Goal: Task Accomplishment & Management: Use online tool/utility

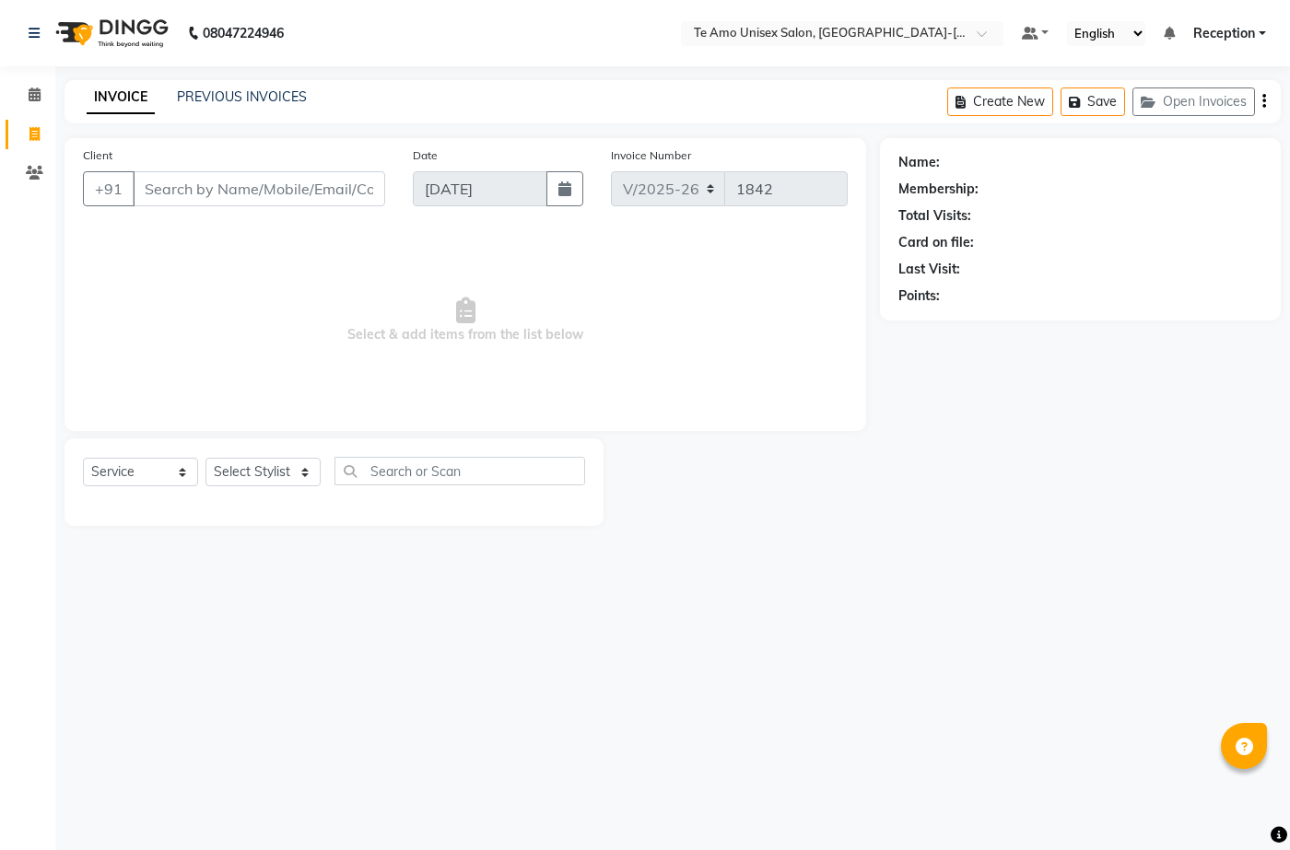
select select "7836"
select select "service"
click at [259, 176] on input "Client" at bounding box center [259, 188] width 252 height 35
type input "9975218118"
click at [362, 178] on button "Add Client" at bounding box center [337, 188] width 95 height 35
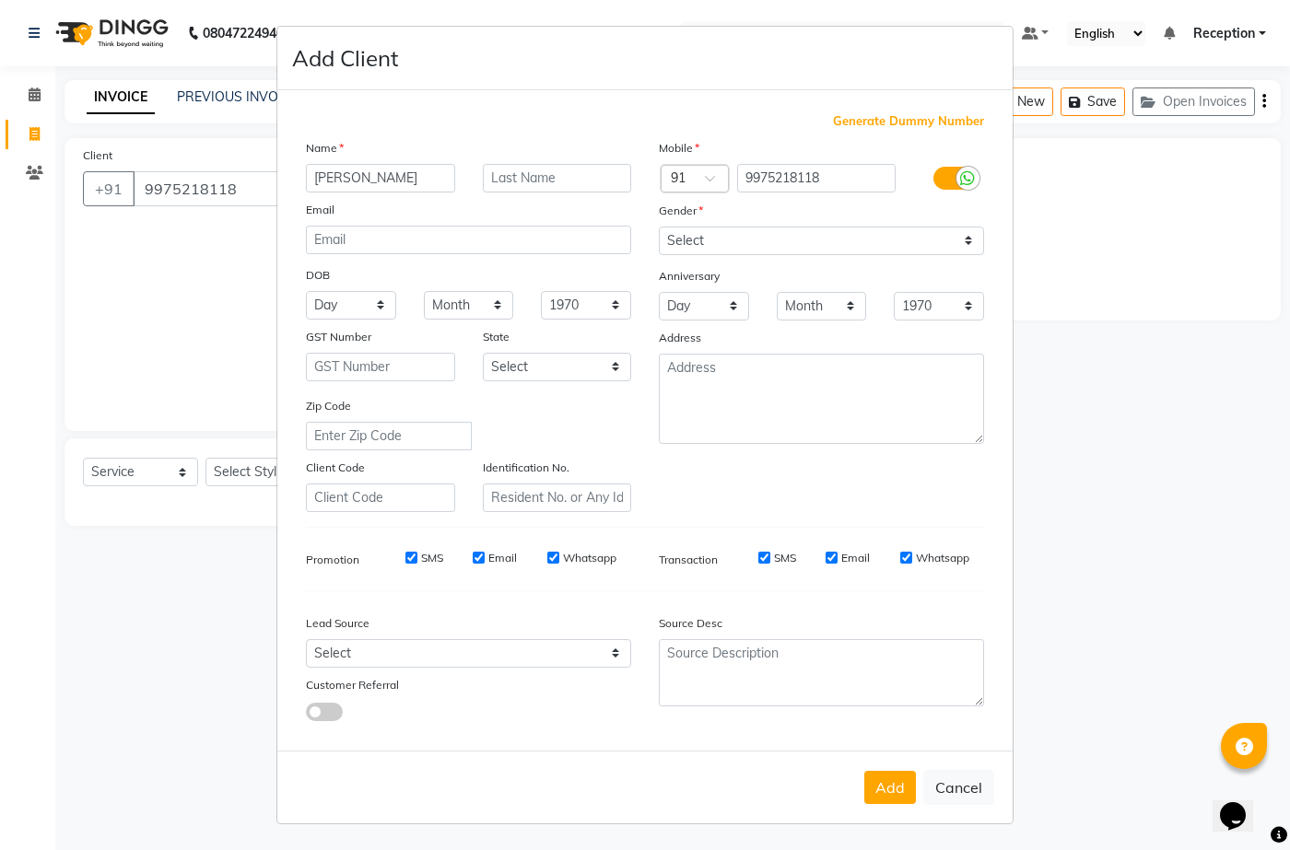
type input "[PERSON_NAME]"
click at [711, 243] on select "Select [DEMOGRAPHIC_DATA] [DEMOGRAPHIC_DATA] Other Prefer Not To Say" at bounding box center [821, 241] width 325 height 29
select select "[DEMOGRAPHIC_DATA]"
click at [659, 227] on select "Select [DEMOGRAPHIC_DATA] [DEMOGRAPHIC_DATA] Other Prefer Not To Say" at bounding box center [821, 241] width 325 height 29
click at [891, 781] on button "Add" at bounding box center [890, 787] width 52 height 33
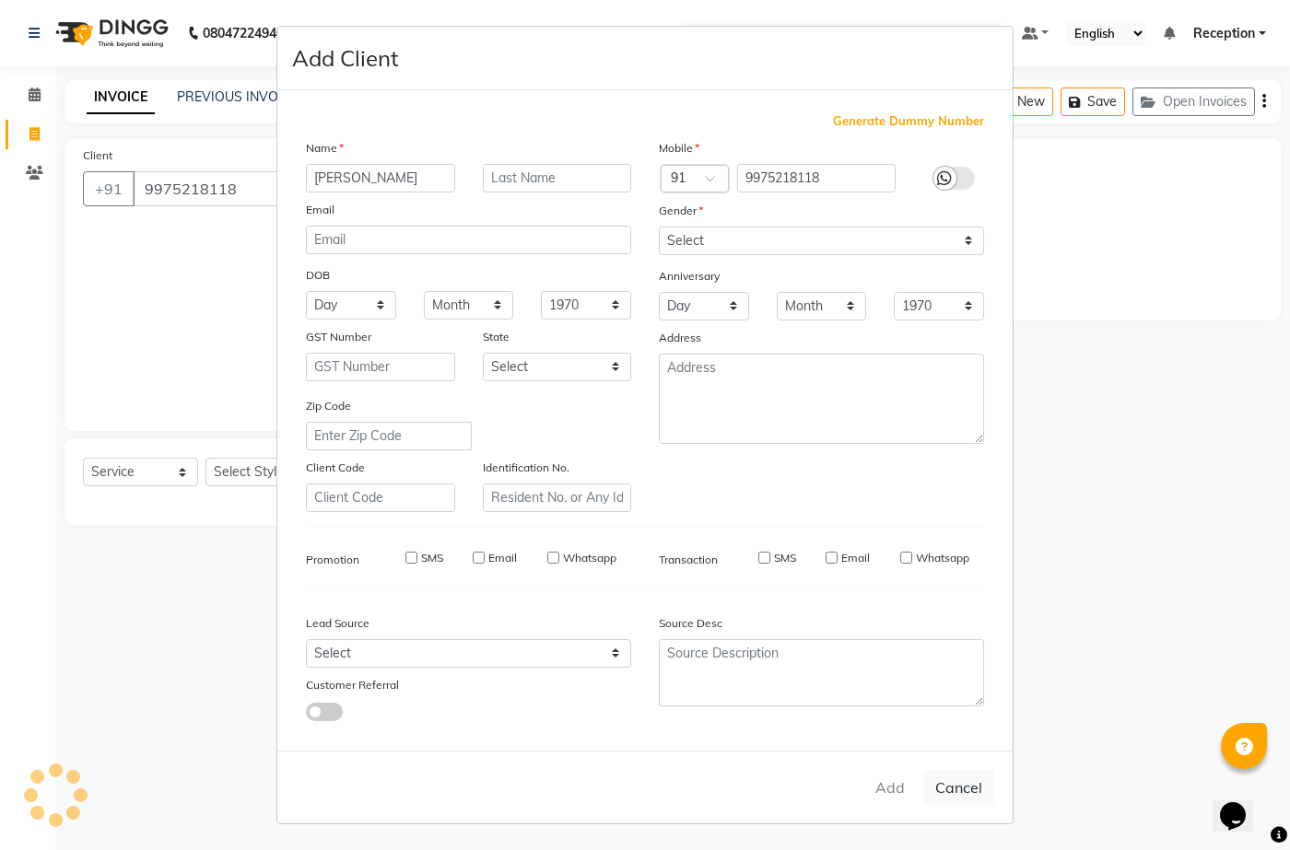
type input "99******18"
select select
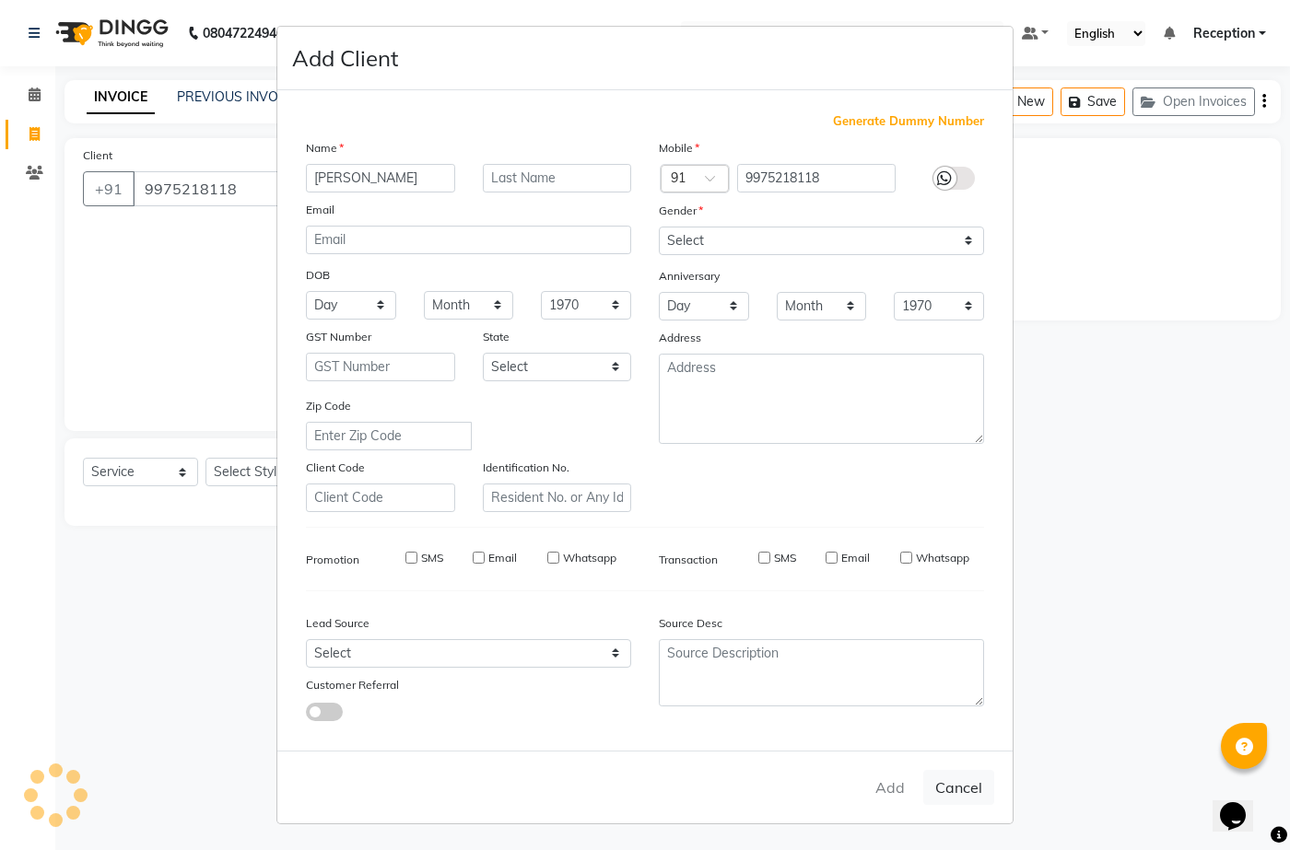
select select
checkbox input "false"
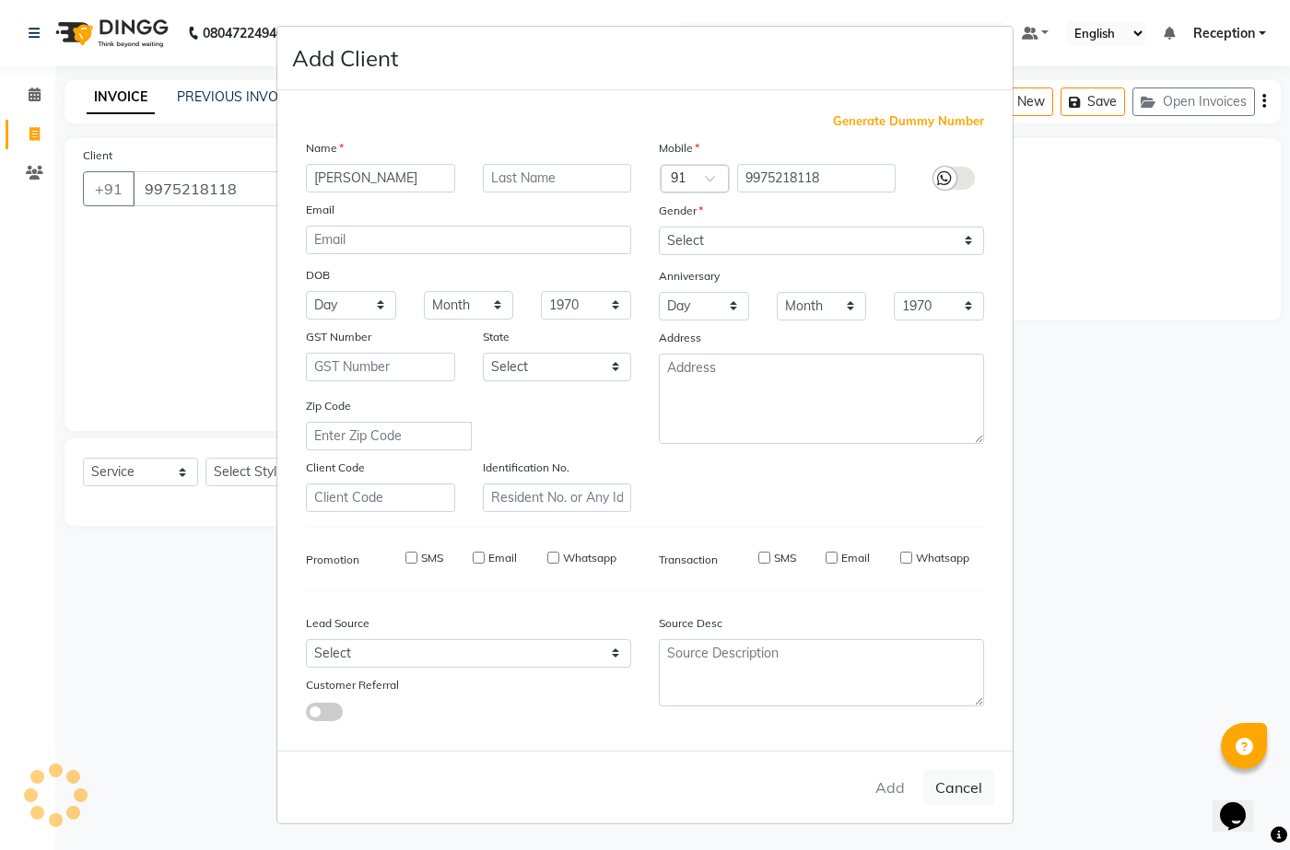
checkbox input "false"
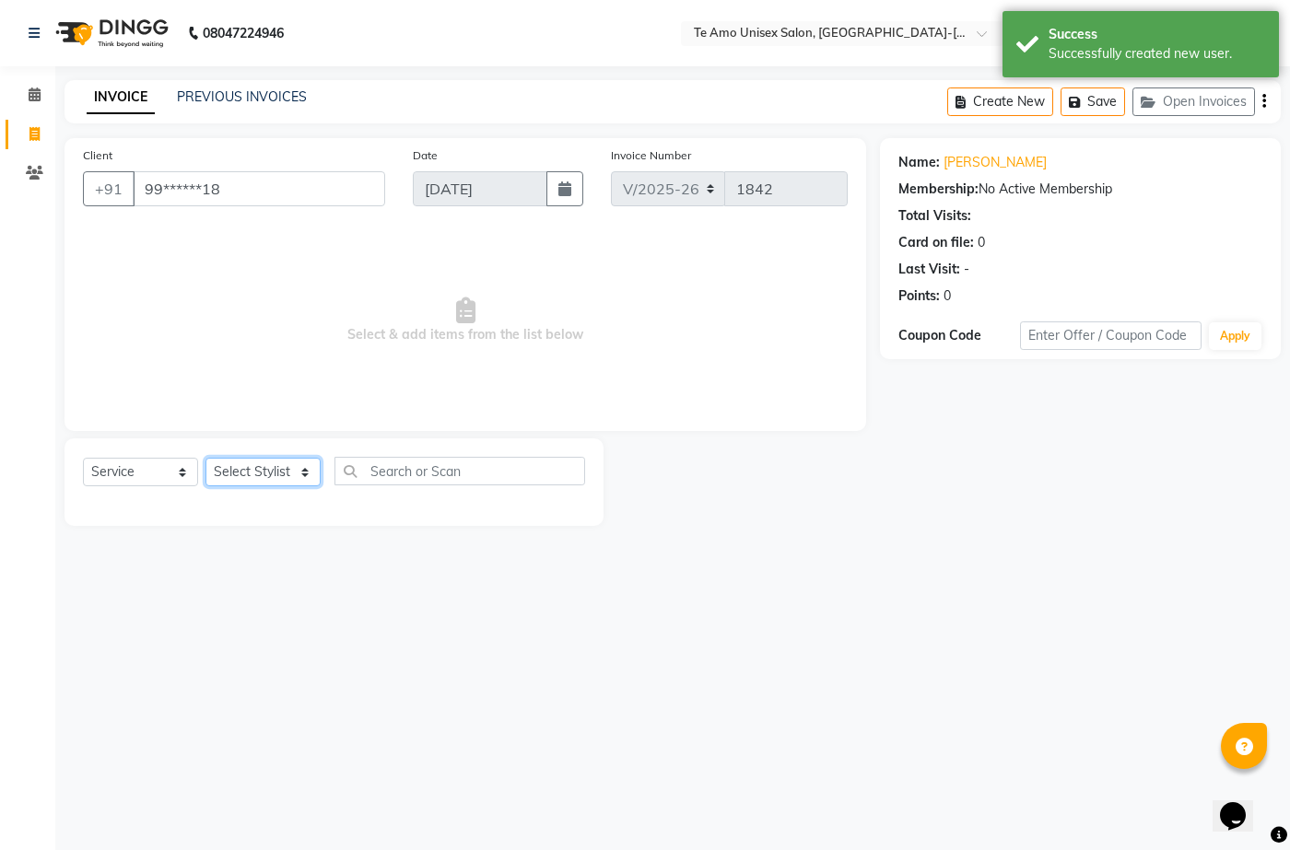
click at [292, 470] on select "Select Stylist [PERSON_NAME] [PERSON_NAME] Manager Priya Reception [PERSON_NAME…" at bounding box center [262, 472] width 115 height 29
select select "70302"
click at [205, 458] on select "Select Stylist [PERSON_NAME] [PERSON_NAME] Manager Priya Reception [PERSON_NAME…" at bounding box center [262, 472] width 115 height 29
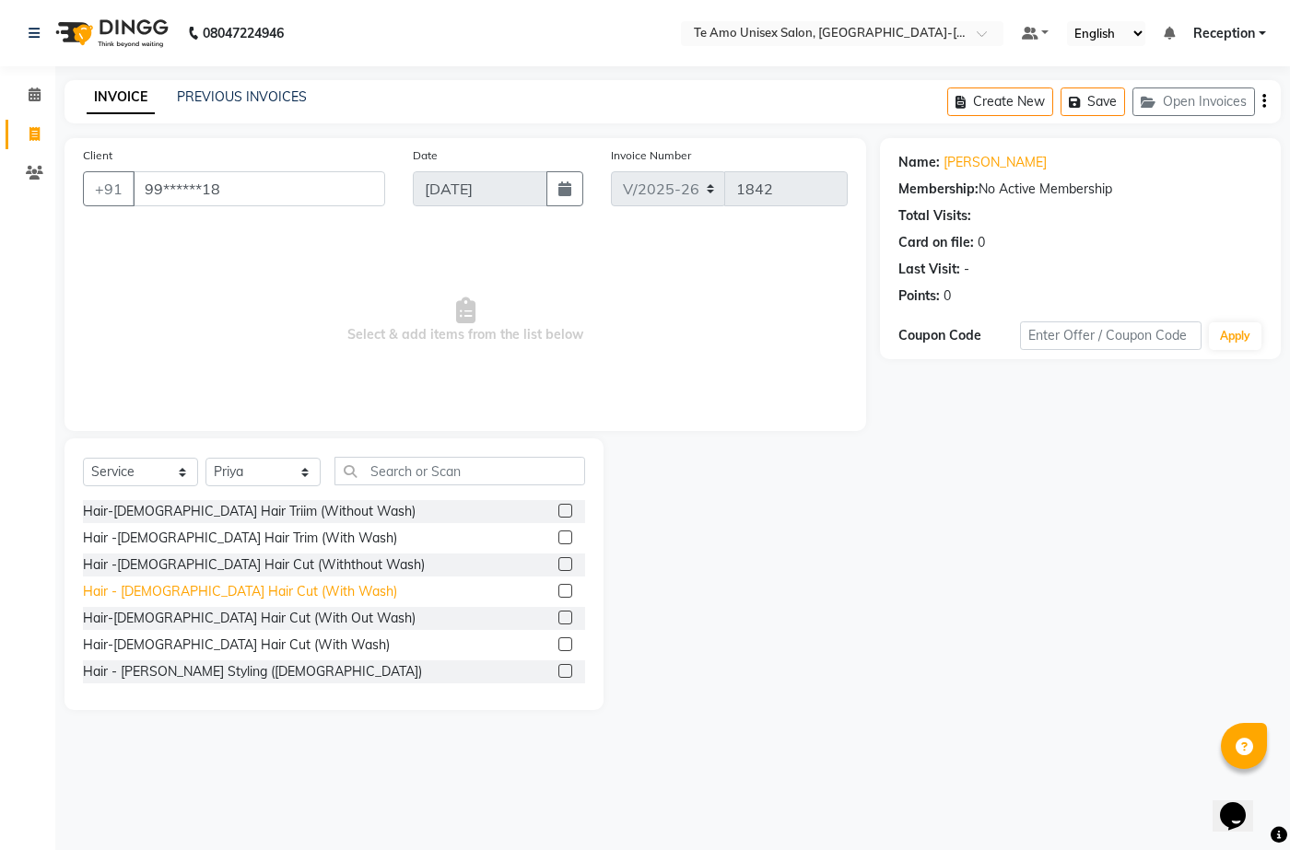
click at [254, 601] on div "Hair - [DEMOGRAPHIC_DATA] Hair Cut (With Wash)" at bounding box center [240, 591] width 314 height 19
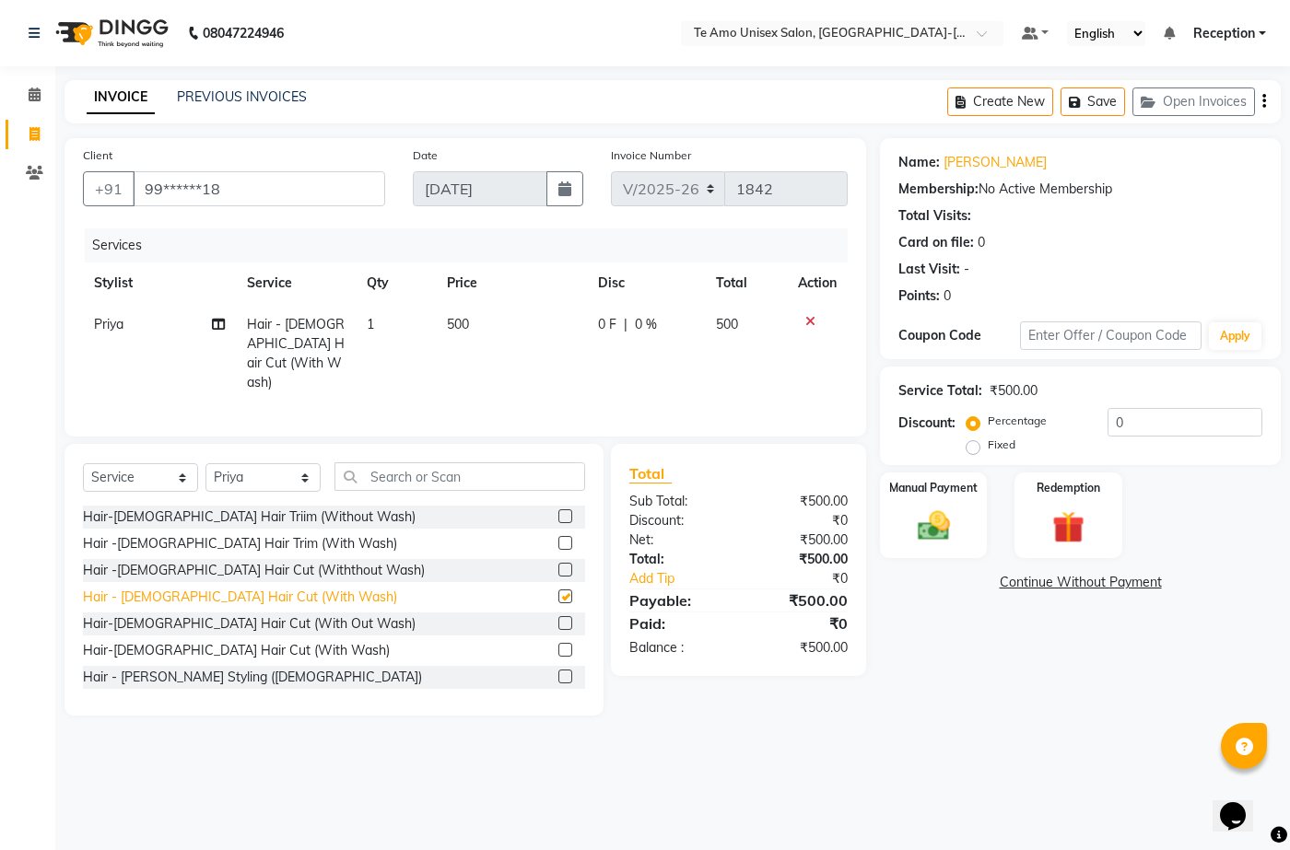
checkbox input "false"
click at [924, 539] on img at bounding box center [933, 526] width 54 height 39
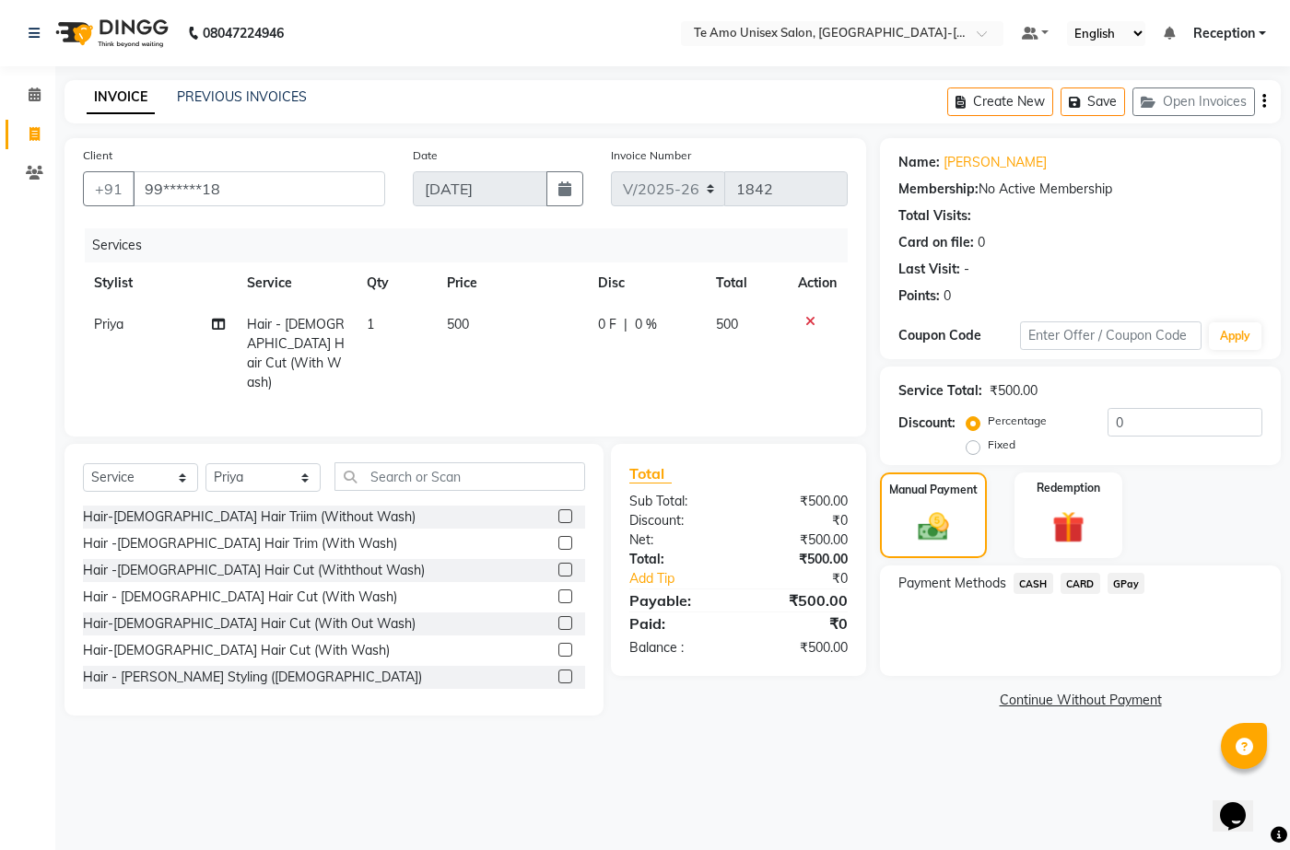
click at [1133, 585] on span "GPay" at bounding box center [1126, 583] width 38 height 21
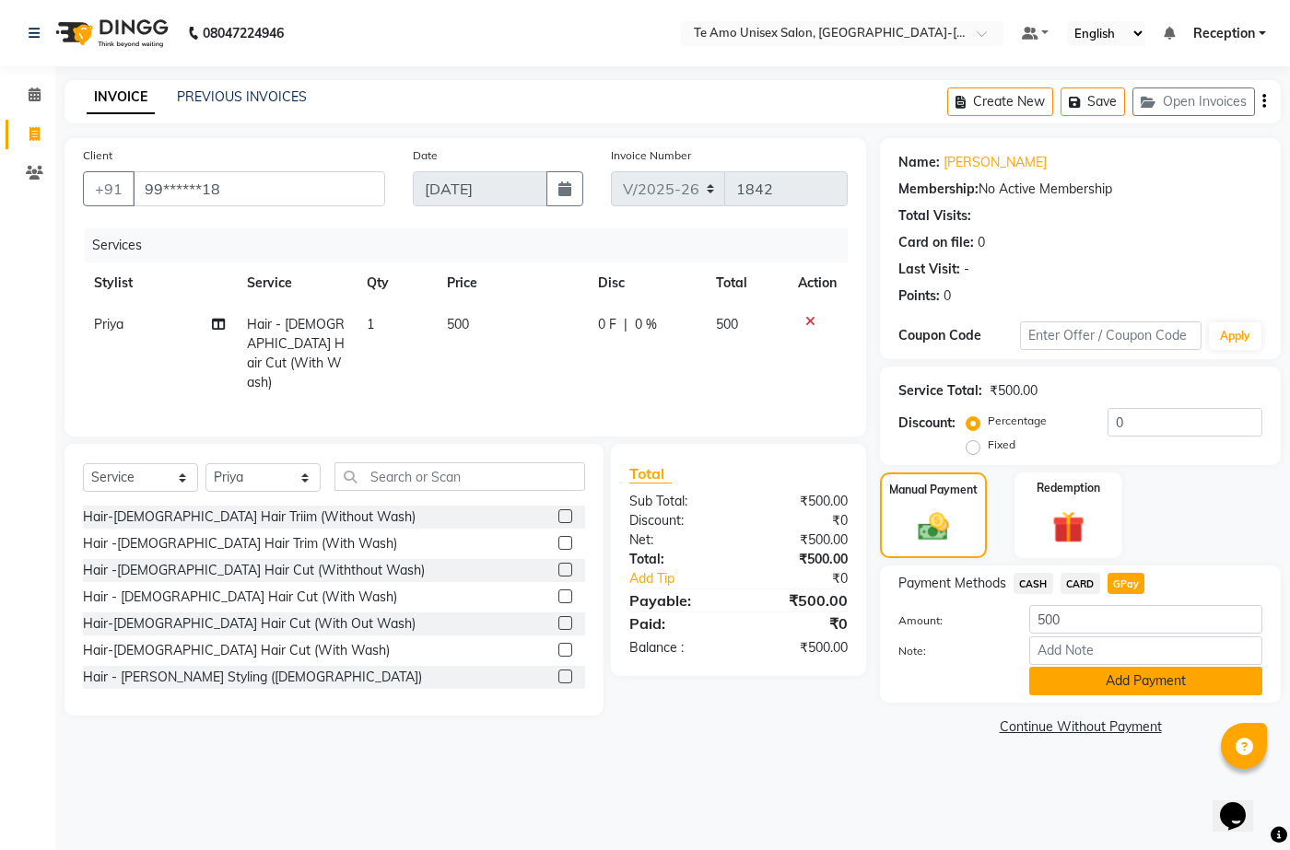
click at [1101, 685] on button "Add Payment" at bounding box center [1145, 681] width 233 height 29
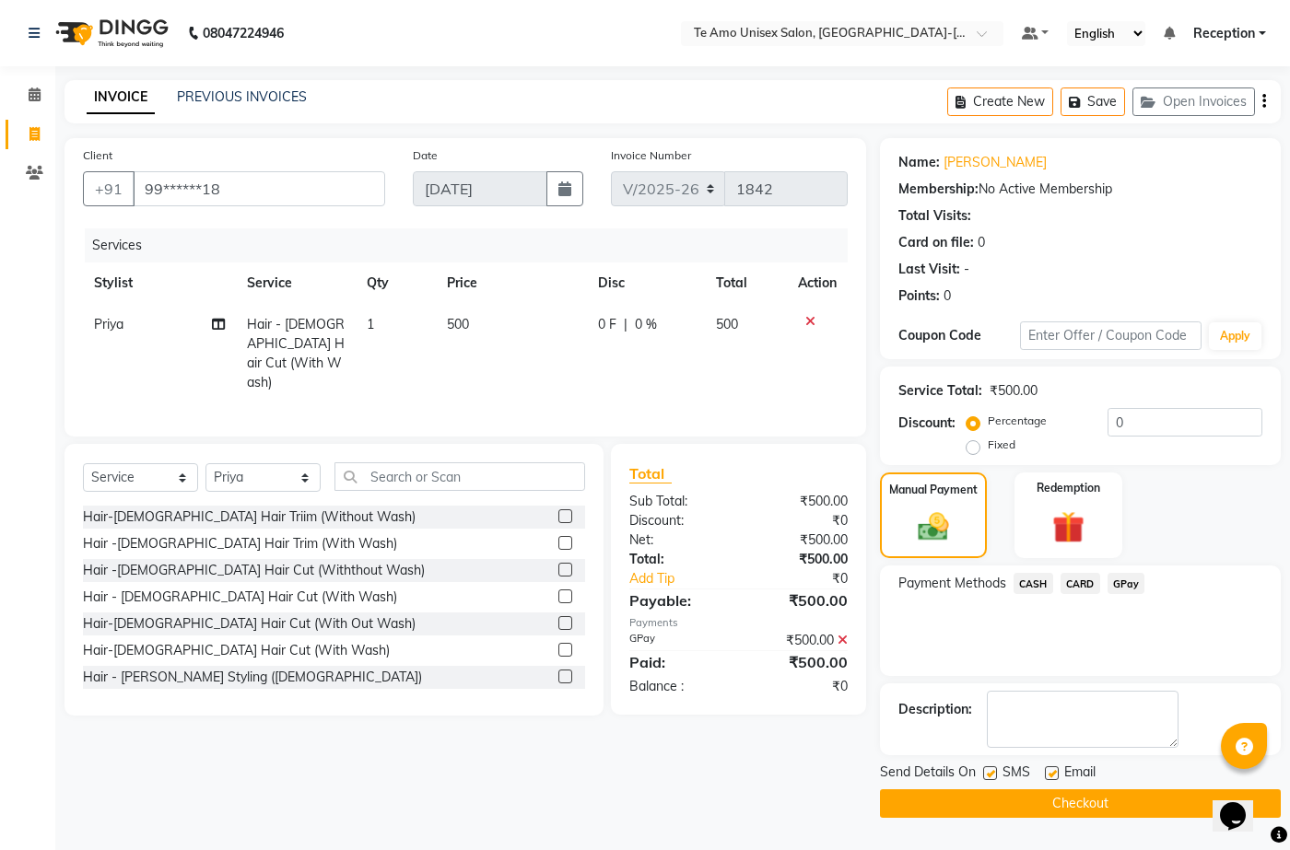
click at [1072, 799] on button "Checkout" at bounding box center [1080, 804] width 401 height 29
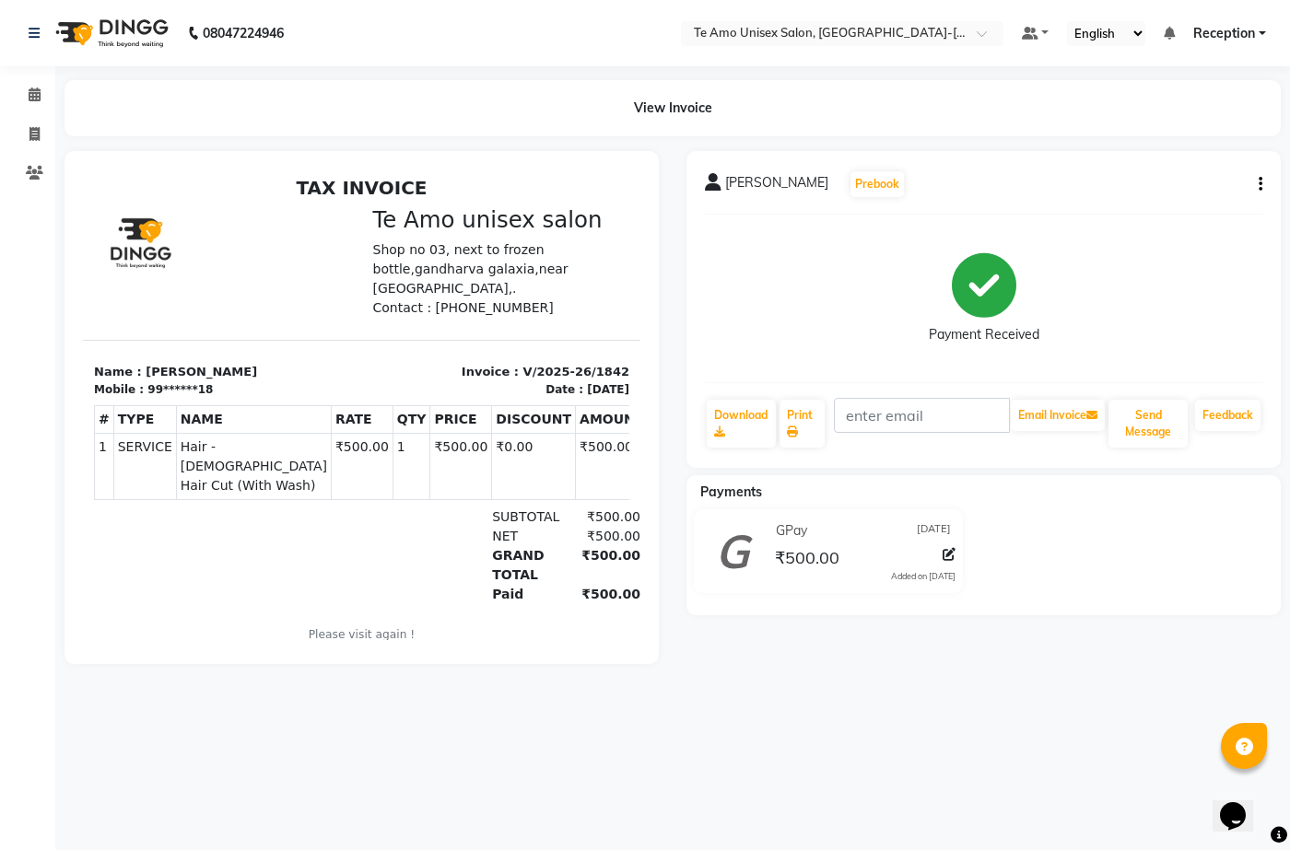
drag, startPoint x: 1289, startPoint y: 486, endPoint x: 1289, endPoint y: 835, distance: 348.3
click at [1289, 835] on div "08047224946 Select Location × Te Amo Unisex Salon, Amanora-magarpatta Default P…" at bounding box center [645, 425] width 1290 height 850
click at [36, 139] on icon at bounding box center [34, 134] width 10 height 14
select select "service"
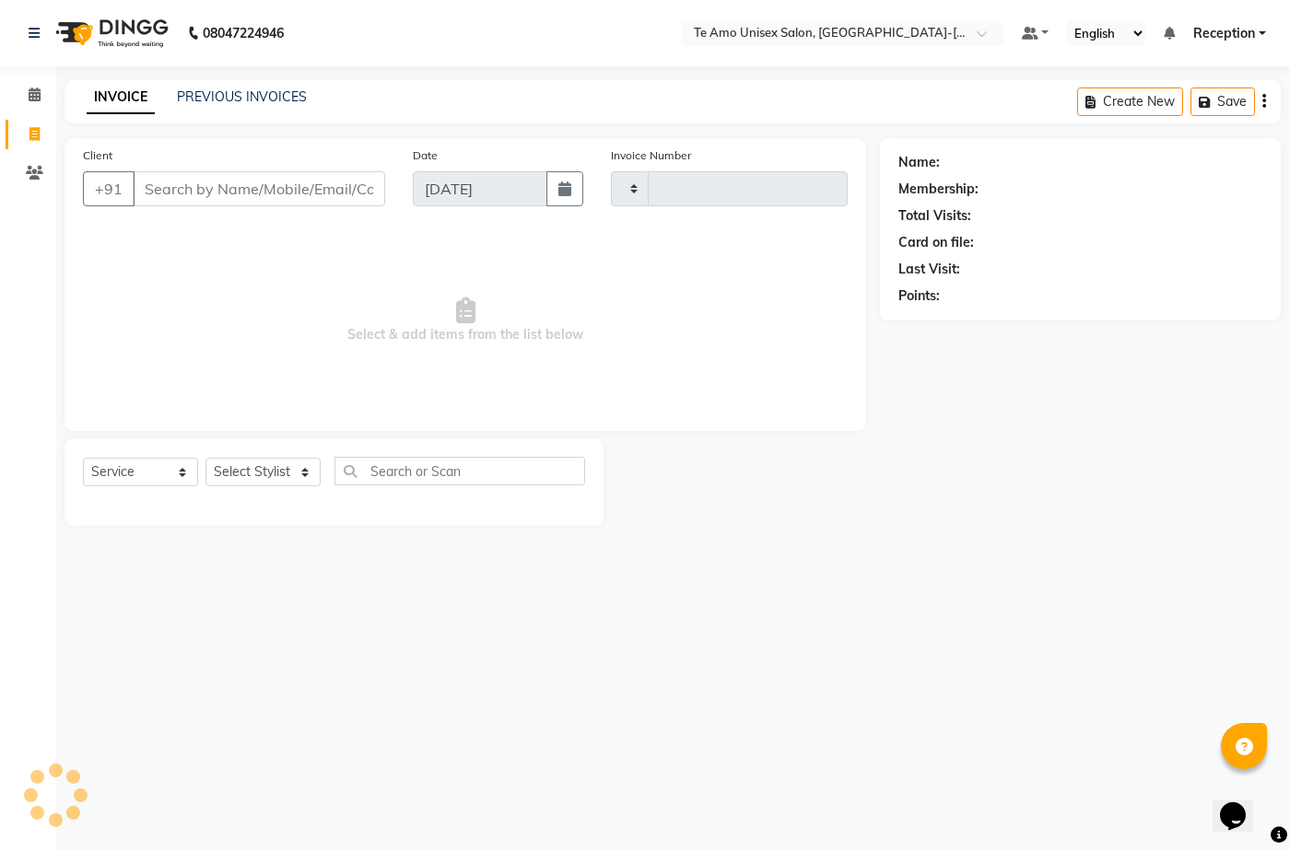
type input "1843"
select select "7836"
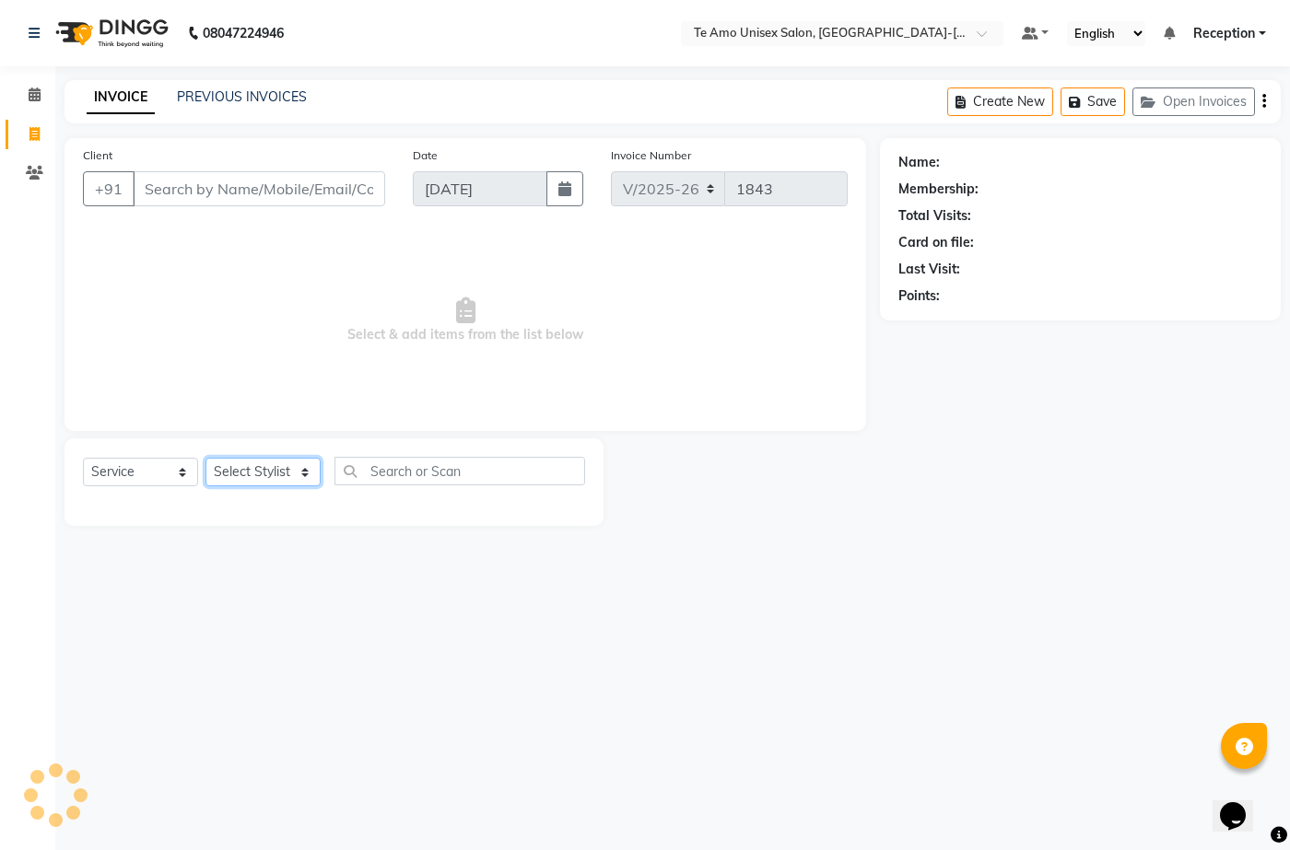
click at [287, 470] on select "Select Stylist [PERSON_NAME] [PERSON_NAME] Manager Priya Reception [PERSON_NAME…" at bounding box center [262, 472] width 115 height 29
select select "70302"
click at [205, 458] on select "Select Stylist [PERSON_NAME] [PERSON_NAME] Manager Priya Reception [PERSON_NAME…" at bounding box center [262, 472] width 115 height 29
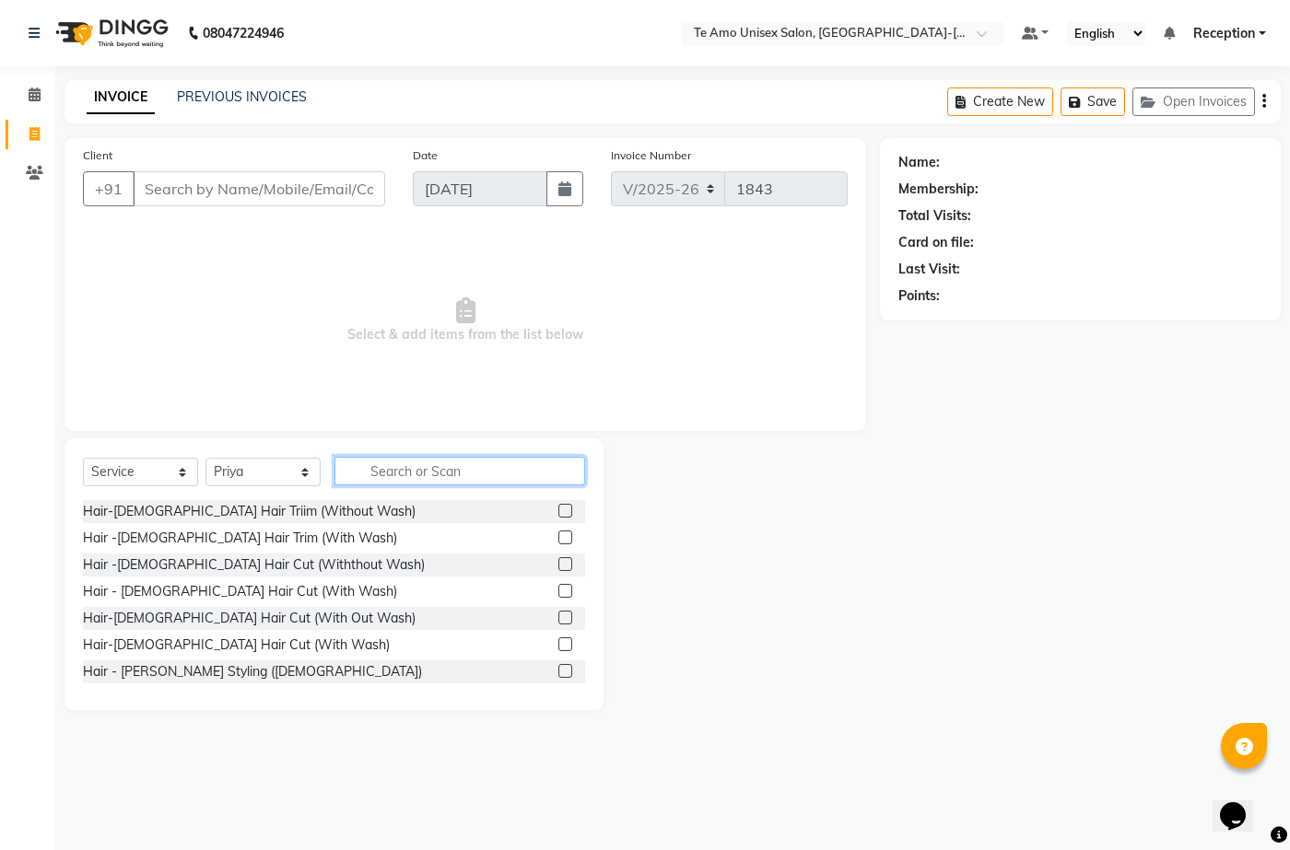
click at [408, 462] on input "text" at bounding box center [459, 471] width 251 height 29
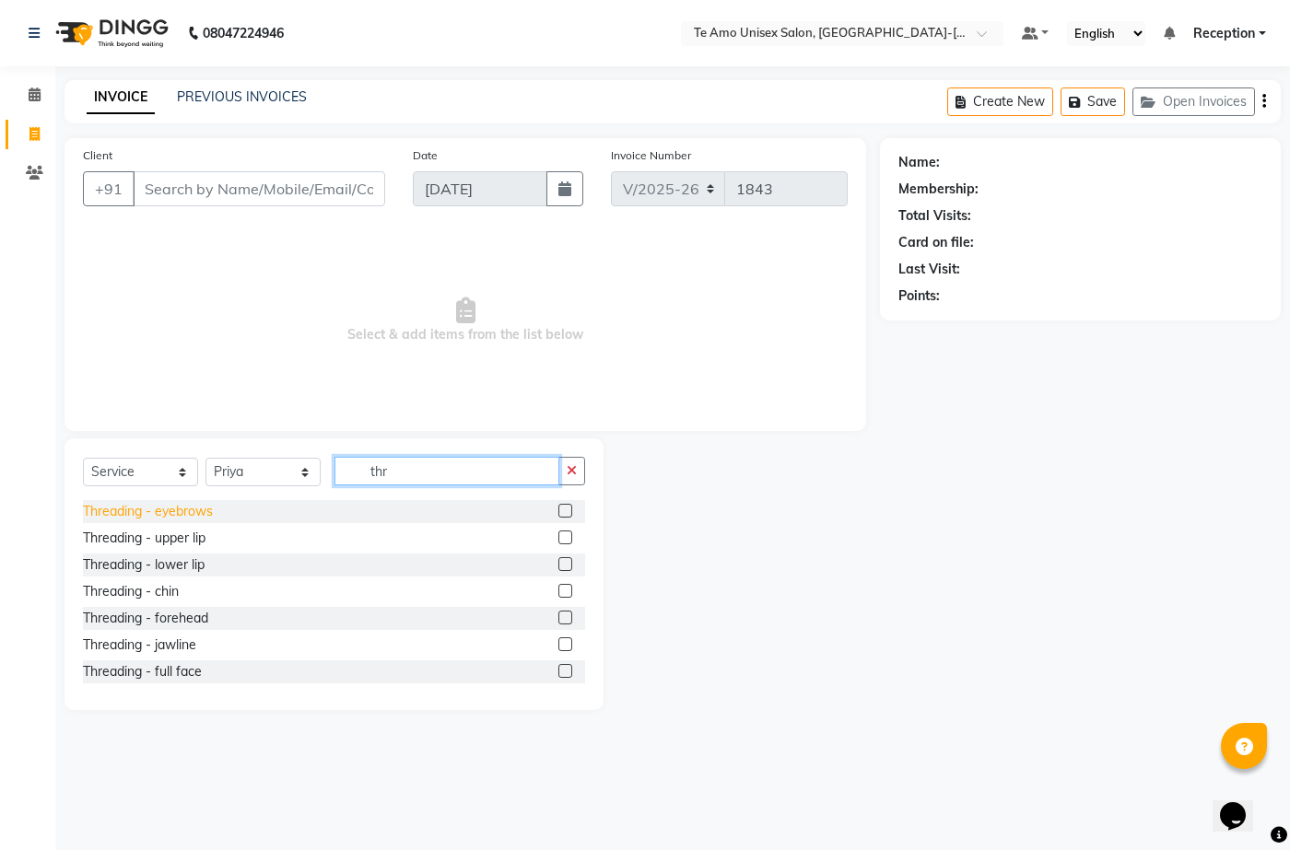
type input "thr"
click at [211, 515] on div "Threading - eyebrows" at bounding box center [148, 511] width 130 height 19
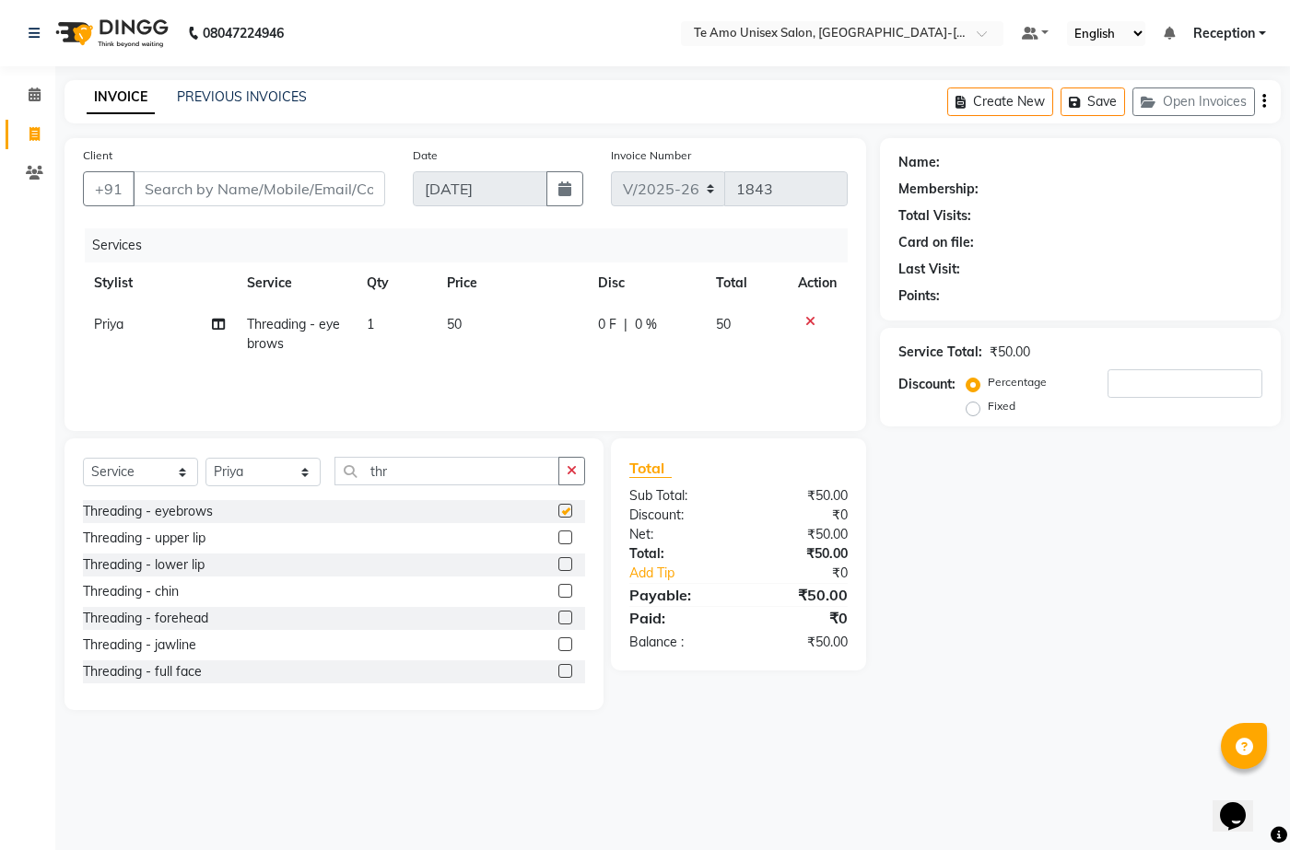
checkbox input "false"
click at [199, 534] on div "Threading - upper lip" at bounding box center [144, 538] width 123 height 19
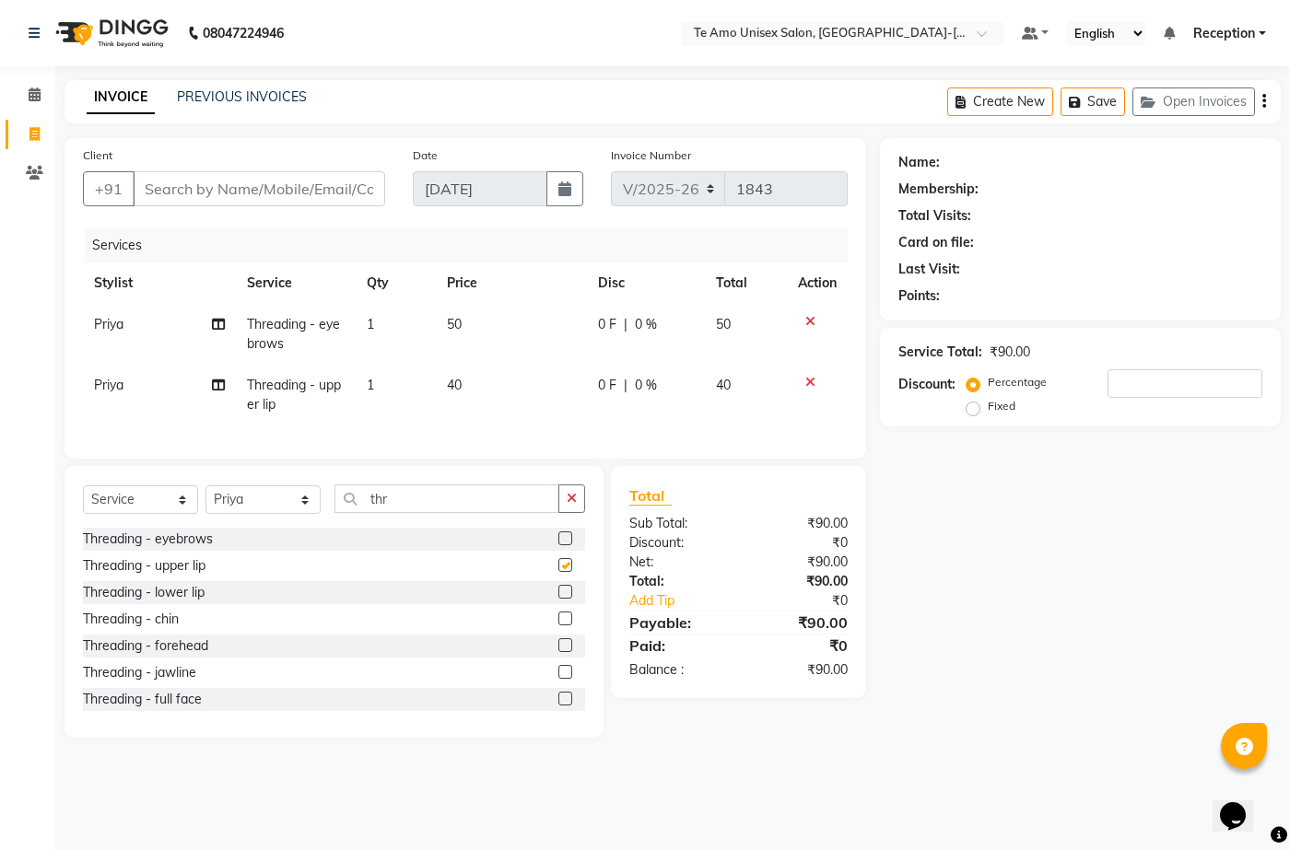
checkbox input "false"
click at [240, 192] on input "Client" at bounding box center [259, 188] width 252 height 35
type input "9"
type input "0"
type input "9373304141"
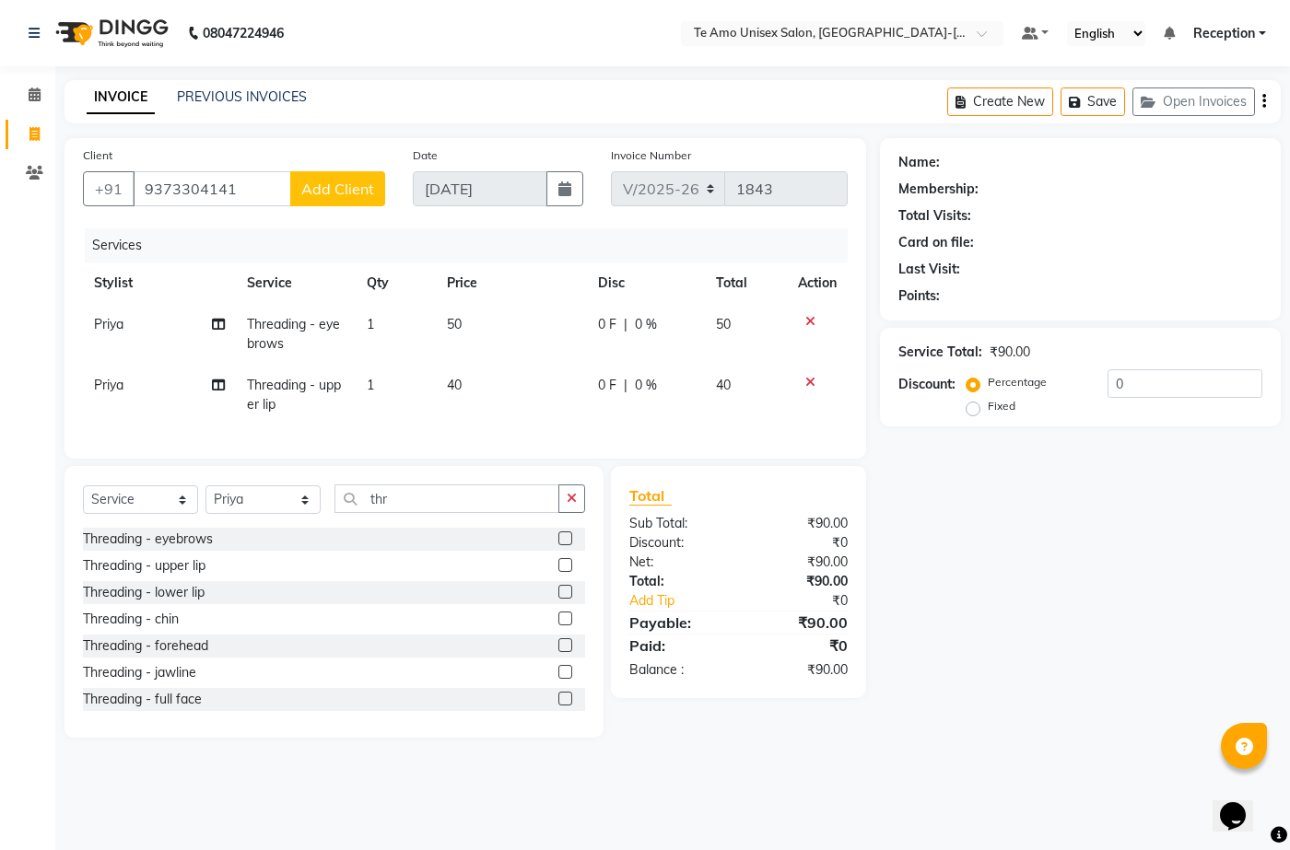
click at [336, 182] on span "Add Client" at bounding box center [337, 189] width 73 height 18
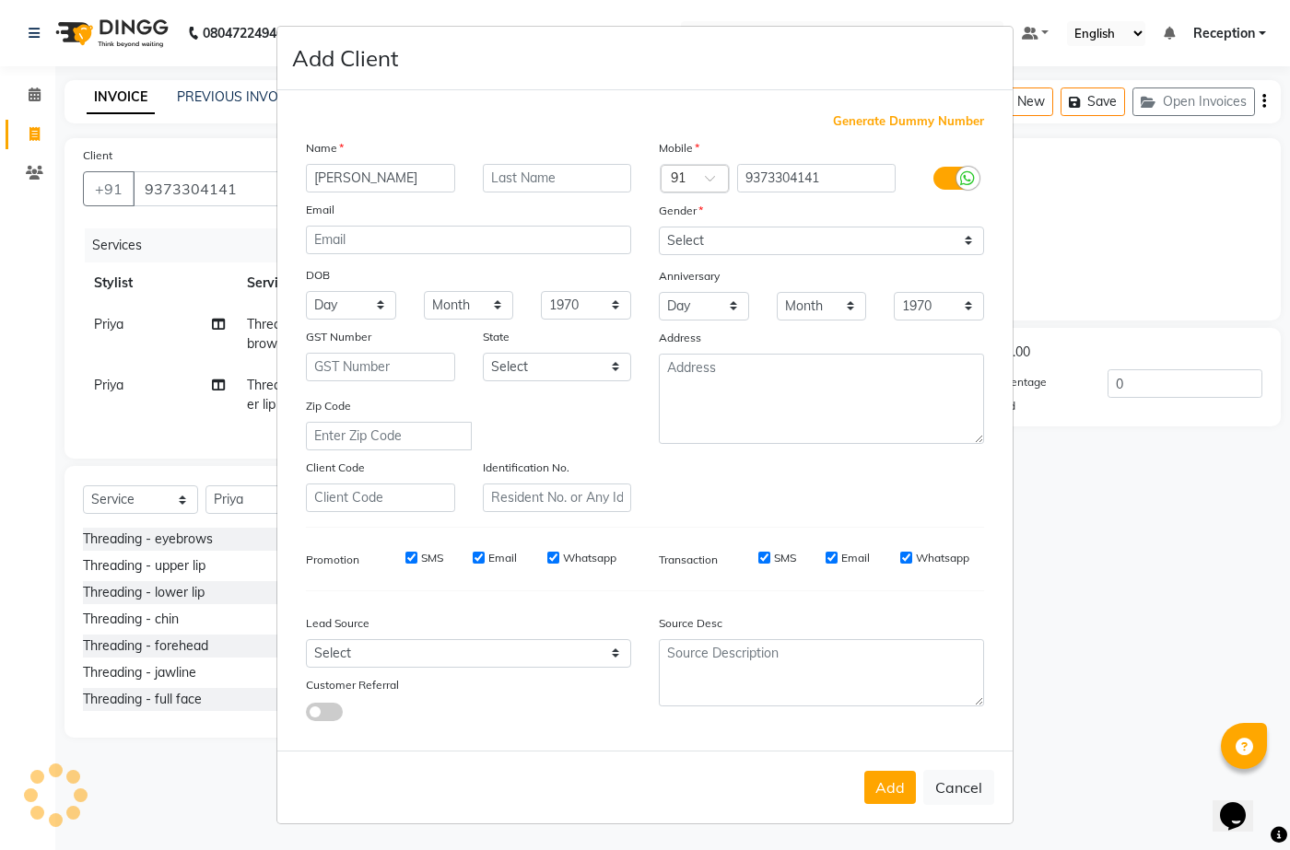
type input "[PERSON_NAME]"
click at [767, 240] on select "Select [DEMOGRAPHIC_DATA] [DEMOGRAPHIC_DATA] Other Prefer Not To Say" at bounding box center [821, 241] width 325 height 29
select select "[DEMOGRAPHIC_DATA]"
click at [659, 227] on select "Select [DEMOGRAPHIC_DATA] [DEMOGRAPHIC_DATA] Other Prefer Not To Say" at bounding box center [821, 241] width 325 height 29
click at [895, 790] on button "Add" at bounding box center [890, 787] width 52 height 33
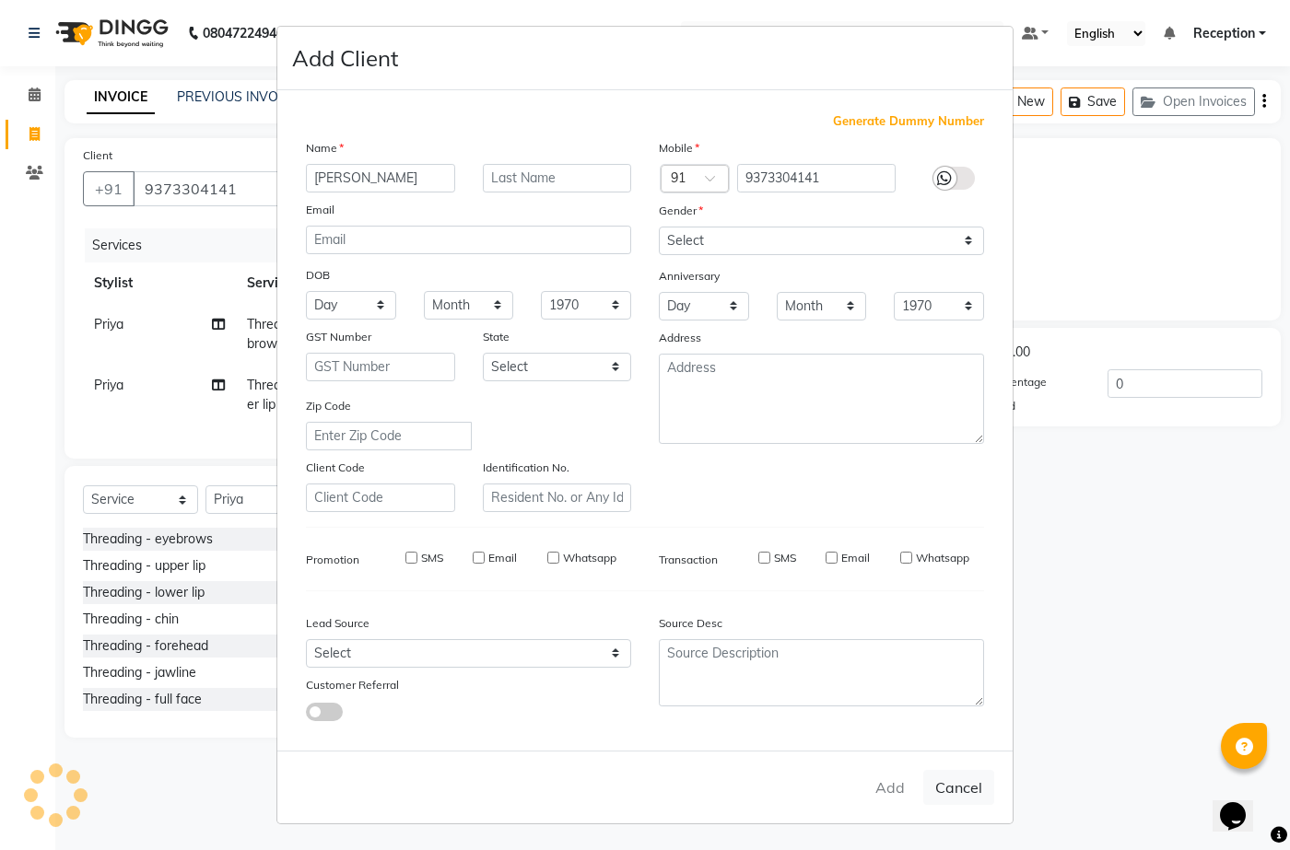
type input "93******41"
select select
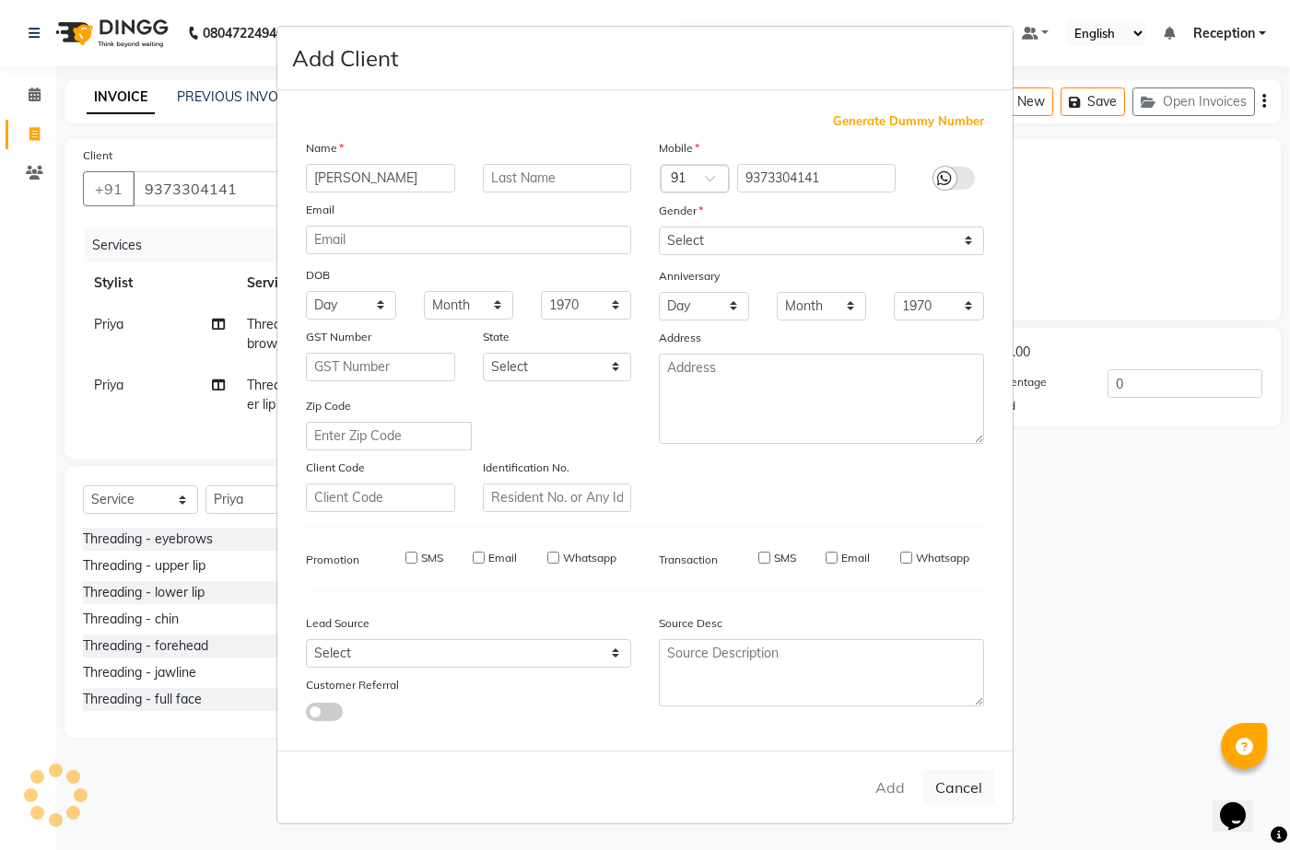
select select
checkbox input "false"
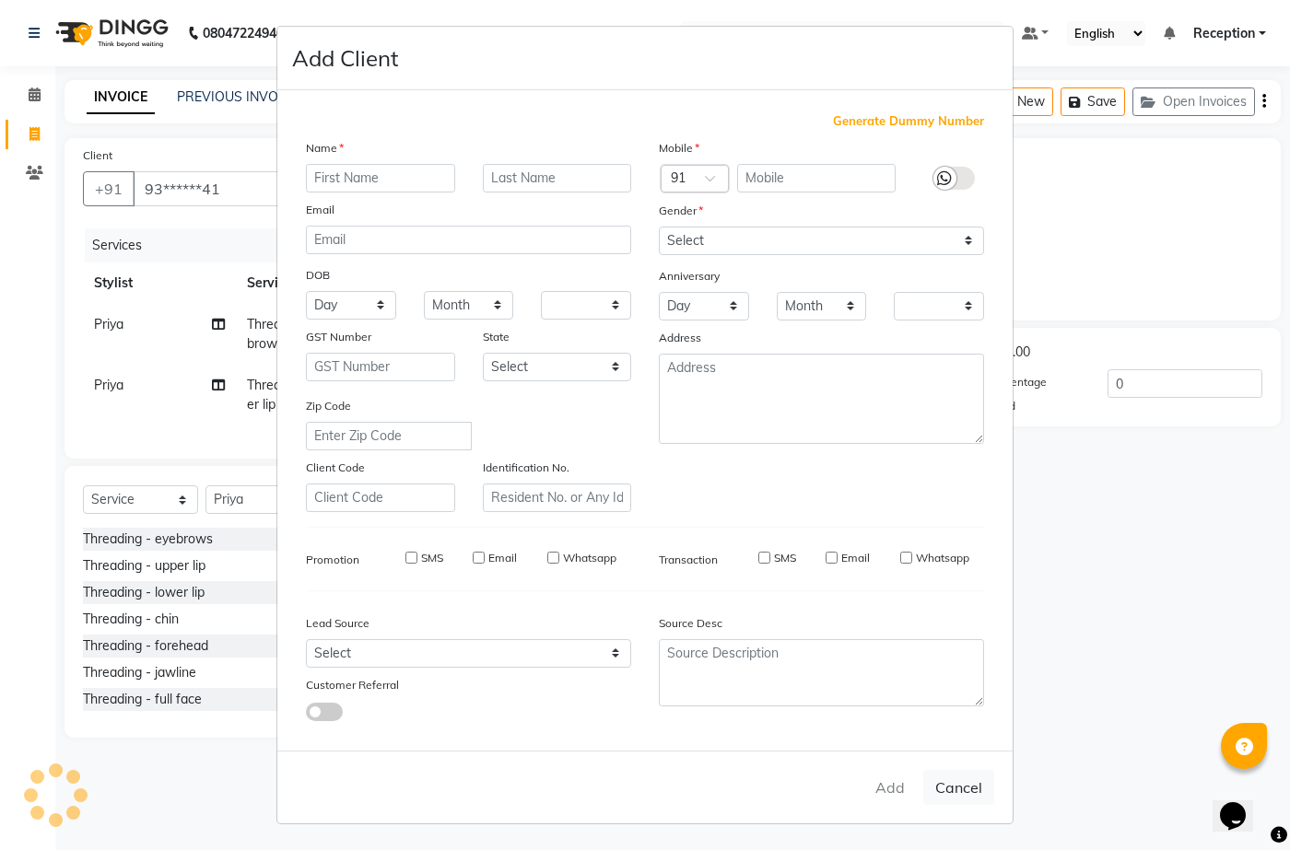
checkbox input "false"
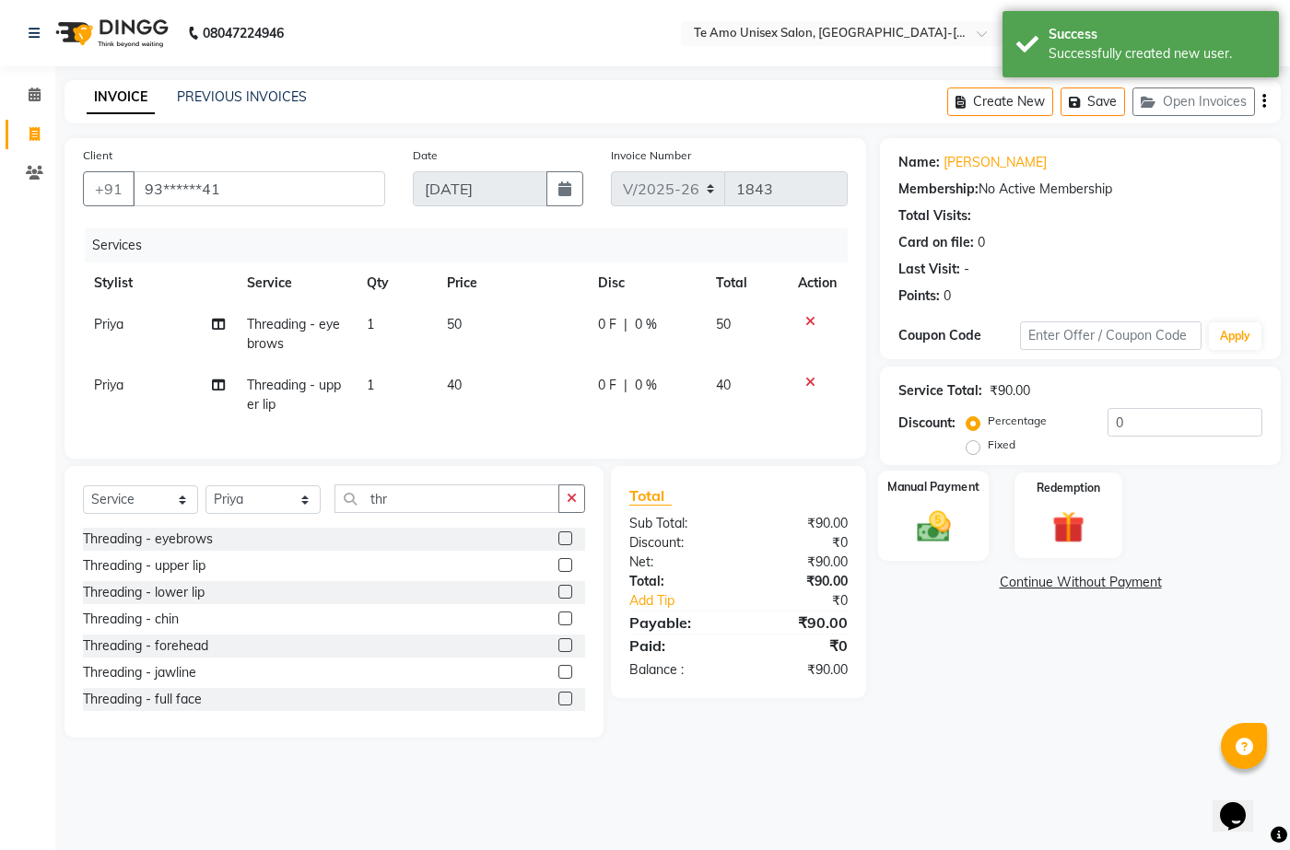
click at [943, 522] on img at bounding box center [933, 526] width 54 height 39
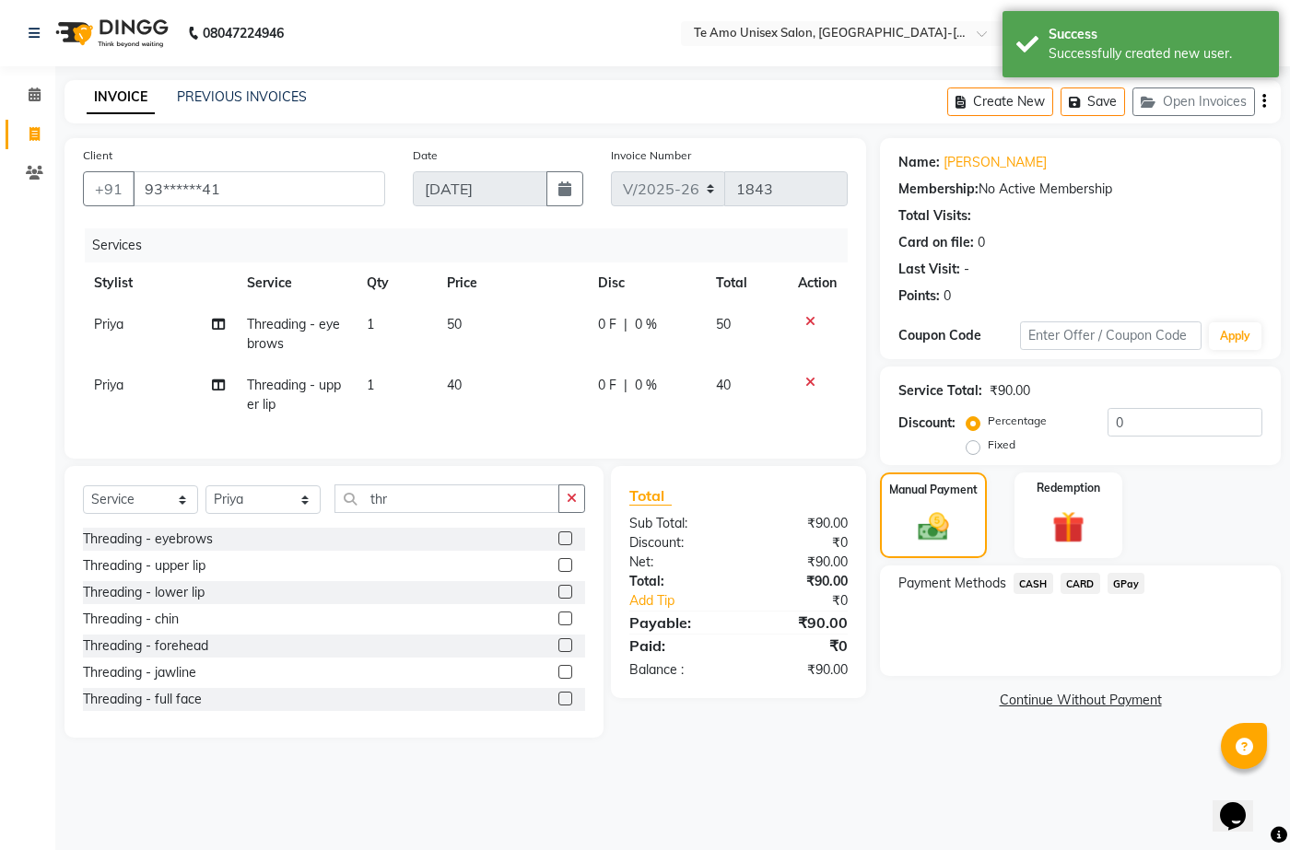
click at [1126, 583] on span "GPay" at bounding box center [1126, 583] width 38 height 21
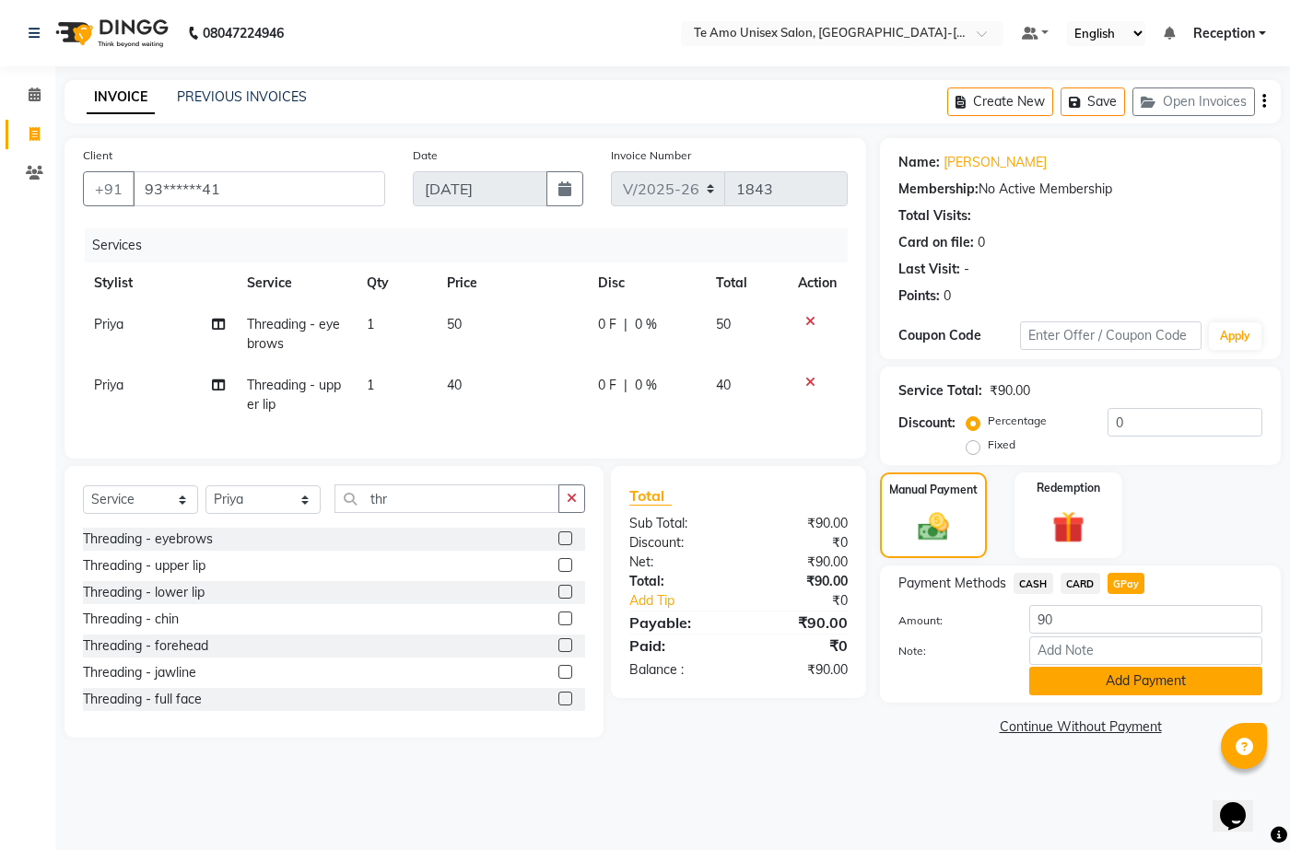
click at [1191, 683] on button "Add Payment" at bounding box center [1145, 681] width 233 height 29
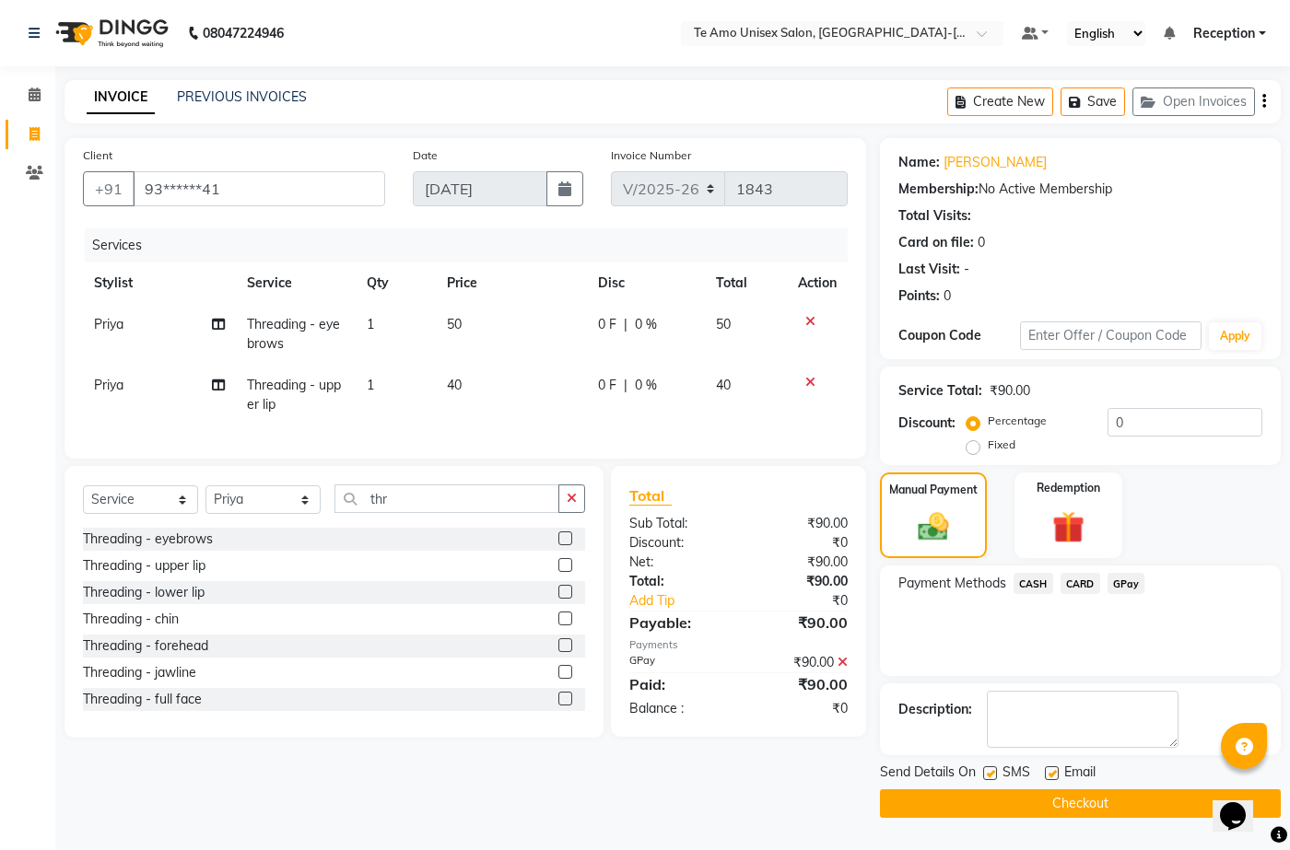
click at [1084, 789] on div "Send Details On SMS Email Checkout" at bounding box center [1080, 790] width 401 height 55
click at [1085, 802] on button "Checkout" at bounding box center [1080, 804] width 401 height 29
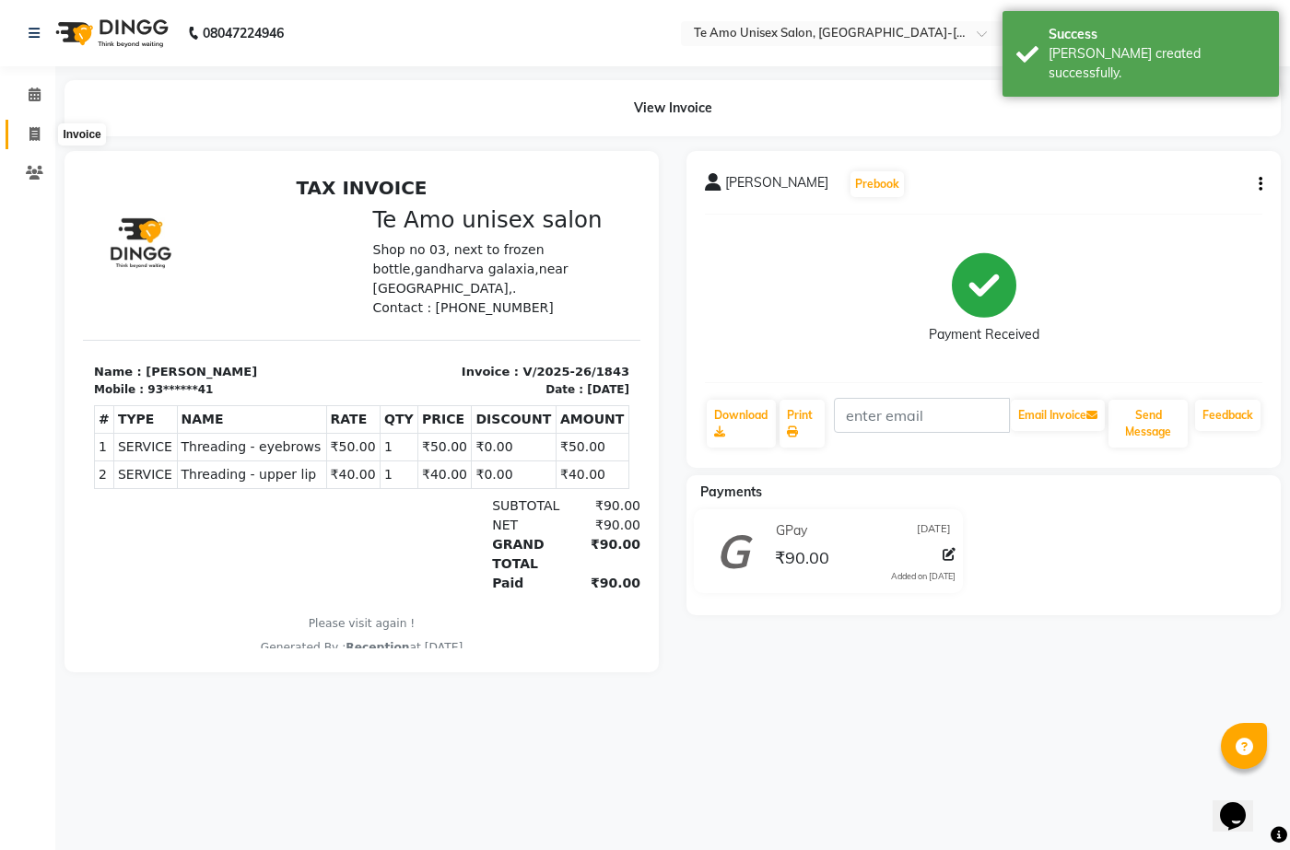
click at [37, 133] on icon at bounding box center [34, 134] width 10 height 14
select select "service"
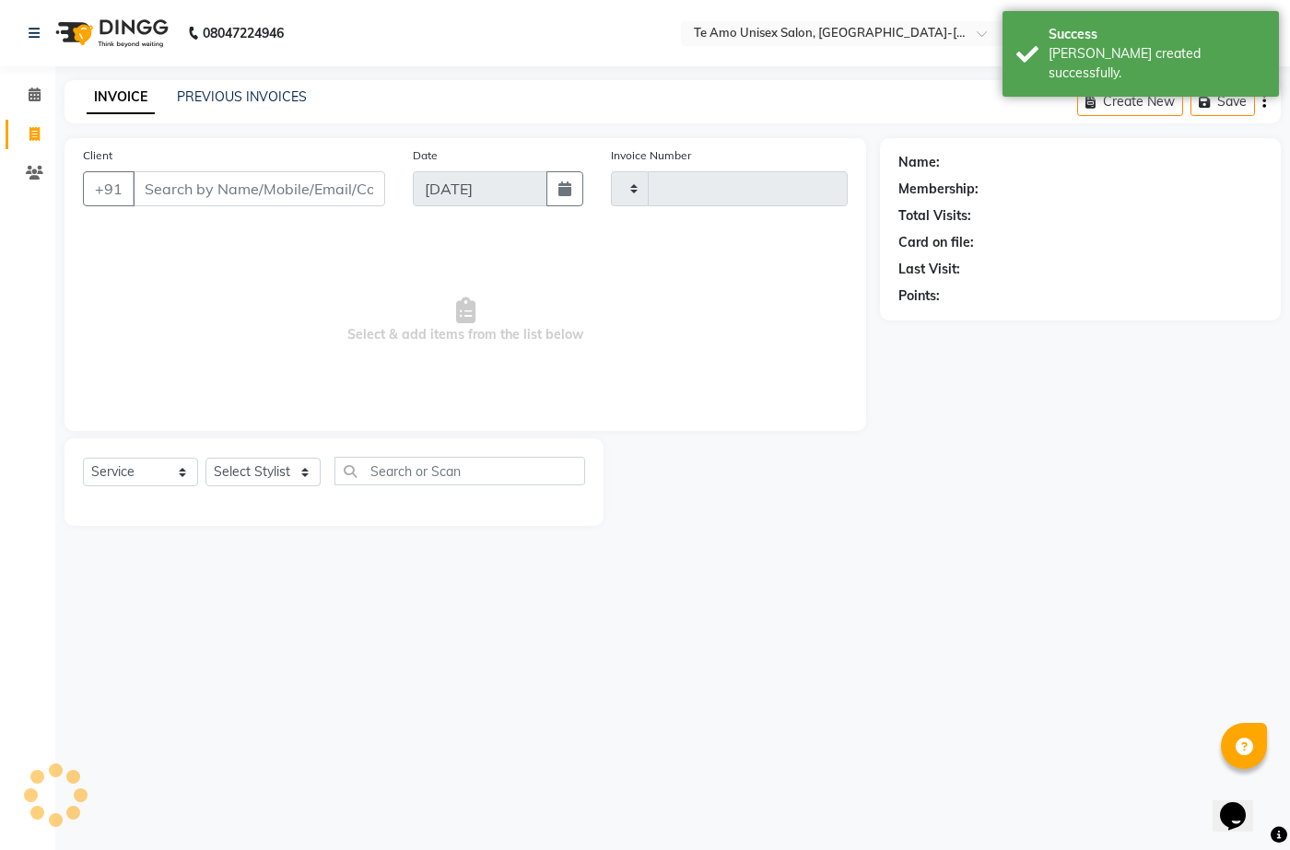
type input "1844"
select select "7836"
